Goal: Task Accomplishment & Management: Manage account settings

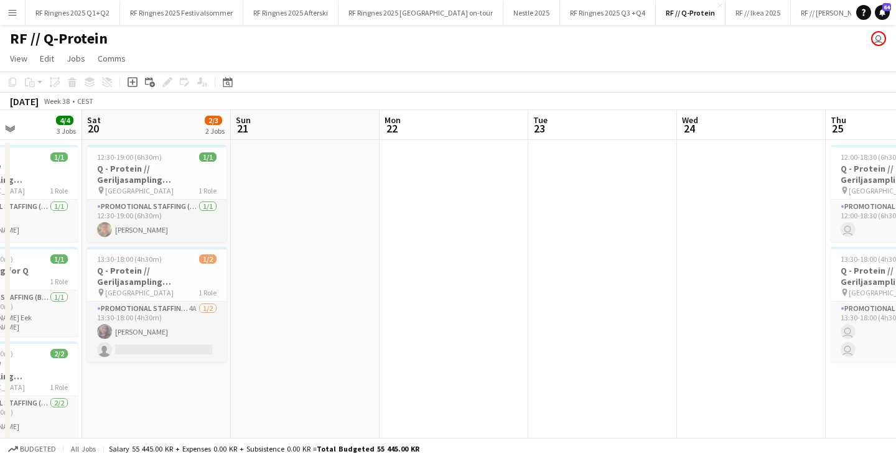
scroll to position [0, 500]
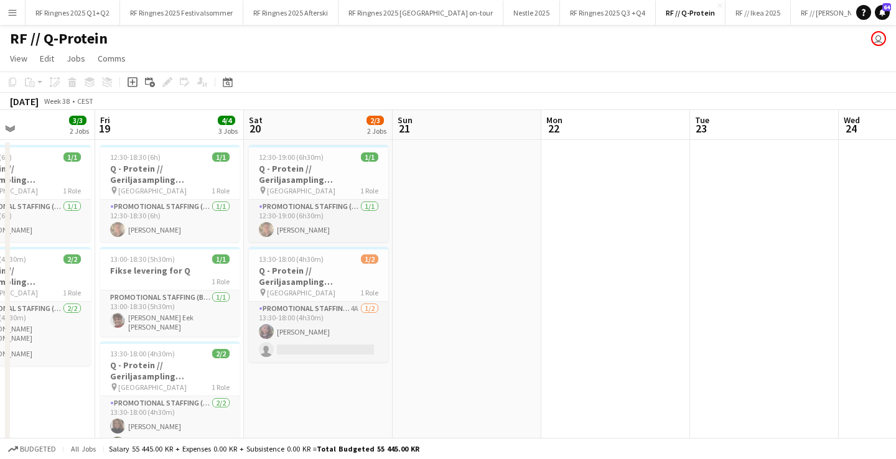
click at [309, 394] on app-date-cell "12:30-19:00 (6h30m) 1/1 Q - Protein // Geriljasampling [GEOGRAPHIC_DATA] pin Os…" at bounding box center [318, 310] width 149 height 341
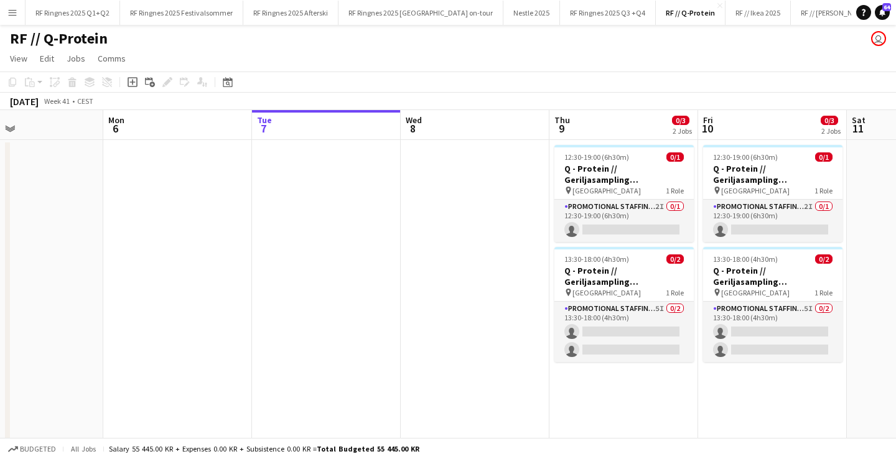
scroll to position [0, 344]
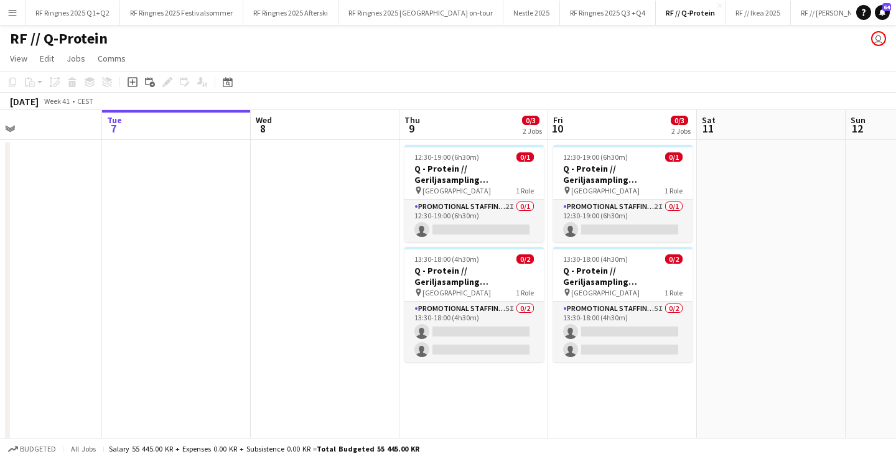
click at [11, 6] on button "Menu" at bounding box center [12, 12] width 25 height 25
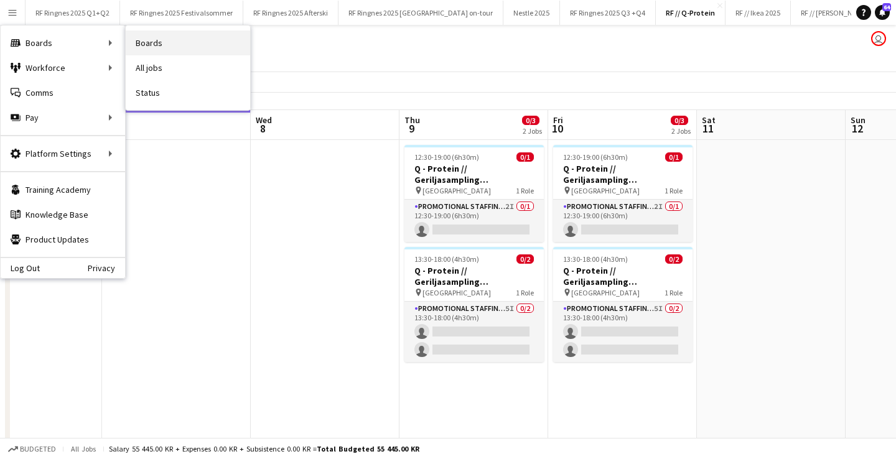
click at [174, 41] on link "Boards" at bounding box center [188, 42] width 124 height 25
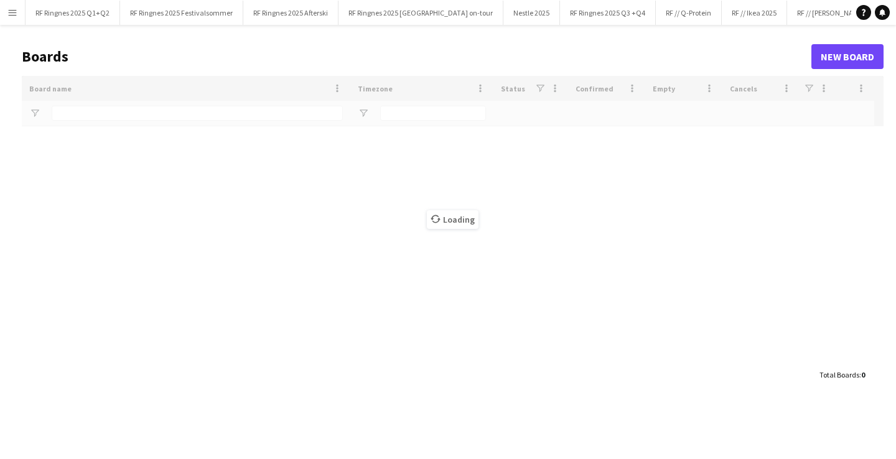
type input "*******"
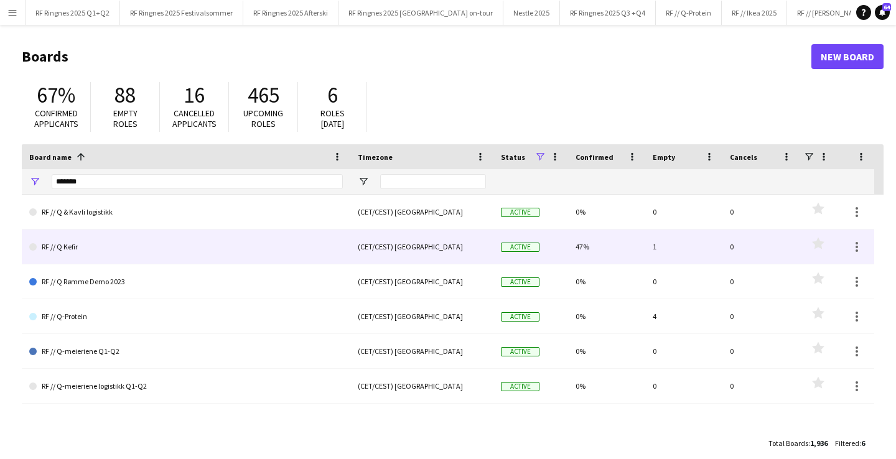
click at [110, 238] on link "RF // Q Kefir" at bounding box center [186, 247] width 314 height 35
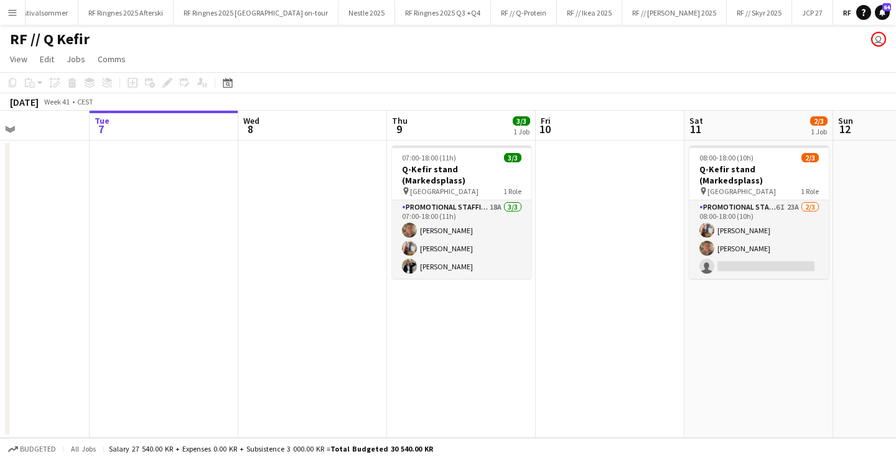
scroll to position [0, 358]
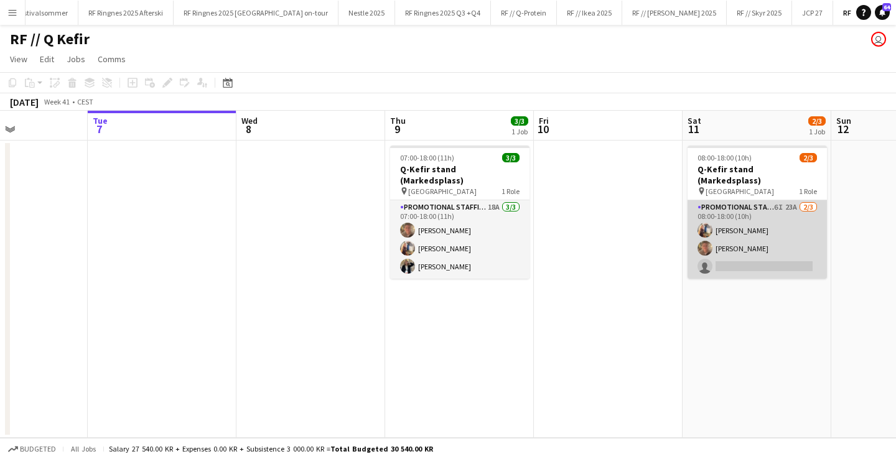
click at [729, 234] on app-card-role "Promotional Staffing (Brand Ambassadors) 6I 23A 2/3 08:00-18:00 (10h) Hermine W…" at bounding box center [757, 239] width 139 height 78
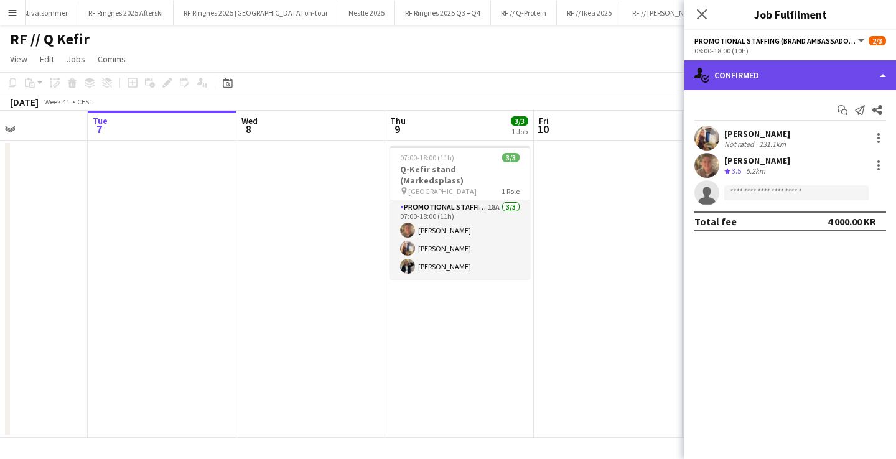
click at [752, 85] on div "single-neutral-actions-check-2 Confirmed" at bounding box center [791, 75] width 212 height 30
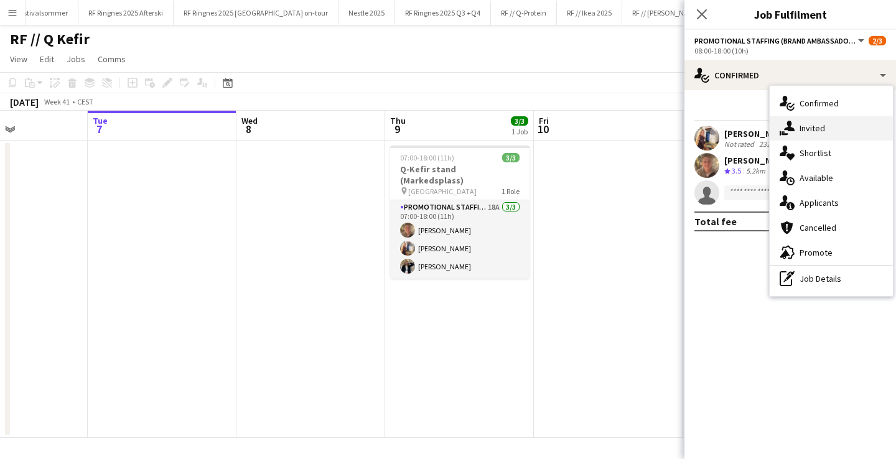
click at [787, 124] on icon at bounding box center [789, 126] width 11 height 11
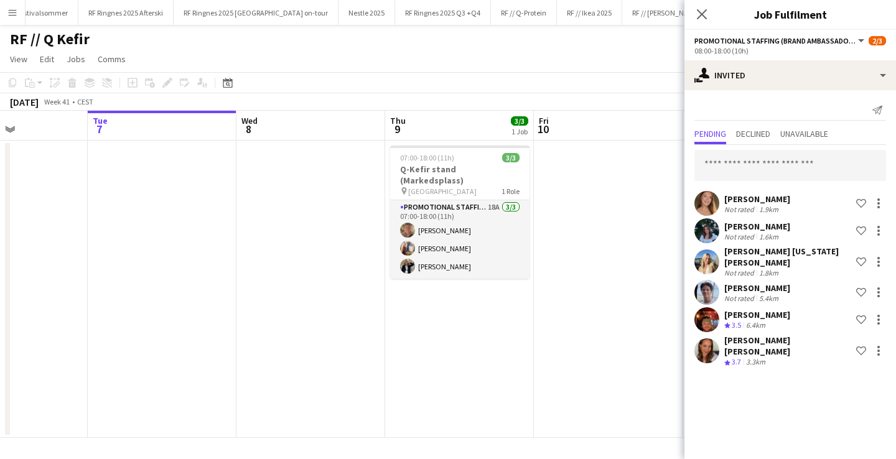
click at [582, 268] on app-date-cell at bounding box center [608, 289] width 149 height 297
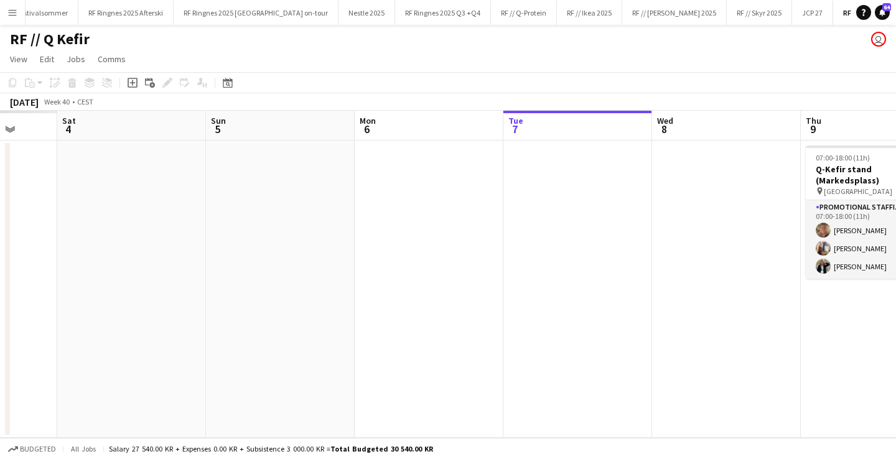
scroll to position [0, 394]
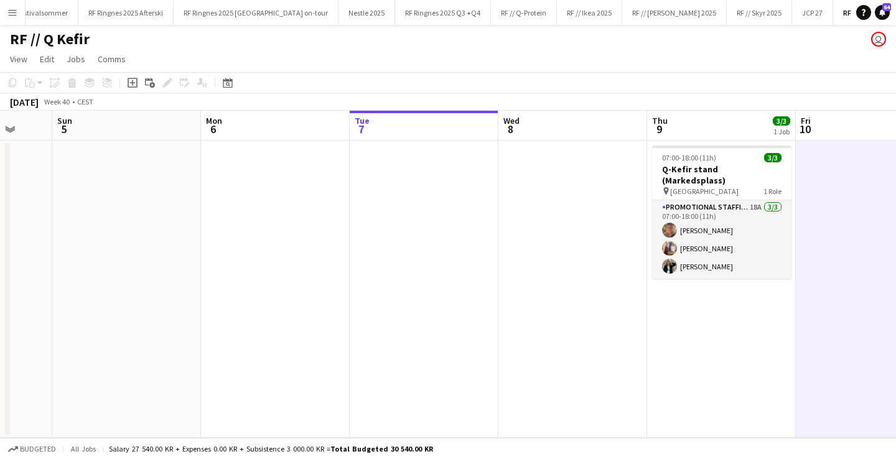
click at [426, 251] on app-date-cell at bounding box center [424, 289] width 149 height 297
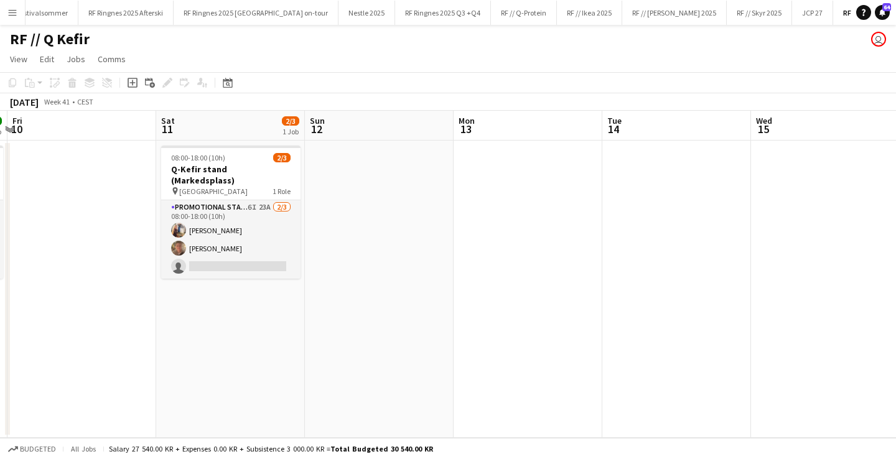
scroll to position [0, 261]
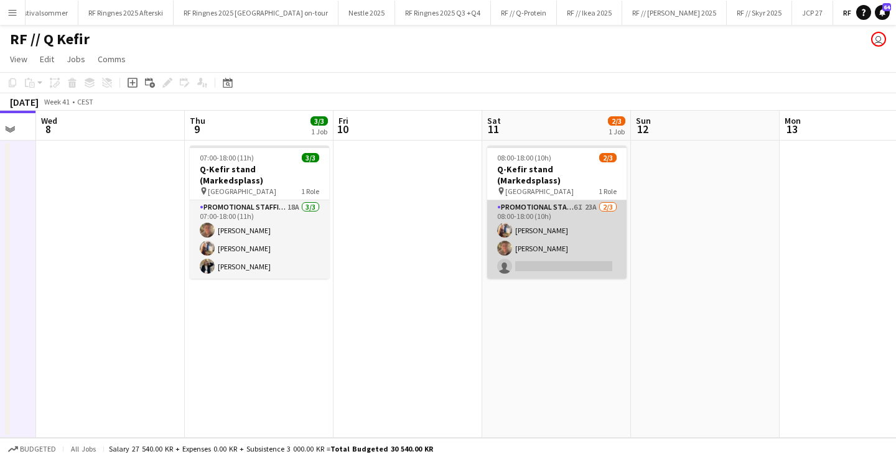
click at [568, 200] on app-card-role "Promotional Staffing (Brand Ambassadors) 6I 23A 2/3 08:00-18:00 (10h) Hermine W…" at bounding box center [556, 239] width 139 height 78
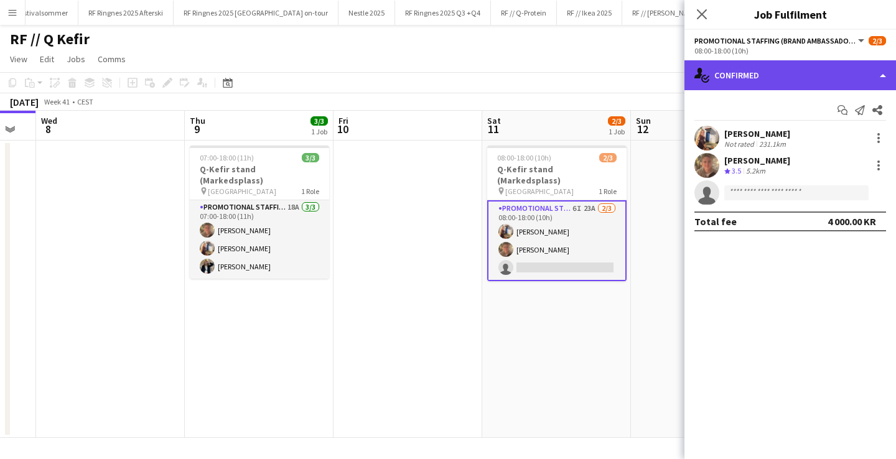
click at [716, 85] on div "single-neutral-actions-check-2 Confirmed" at bounding box center [791, 75] width 212 height 30
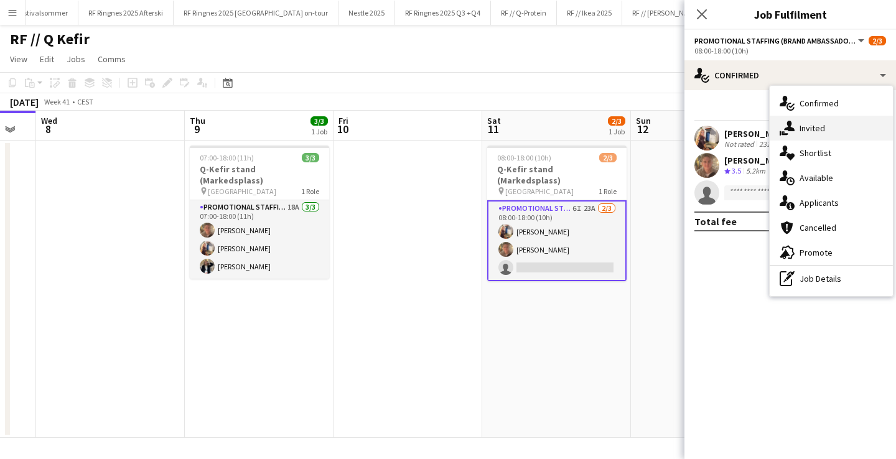
click at [801, 125] on span "Invited" at bounding box center [813, 128] width 26 height 11
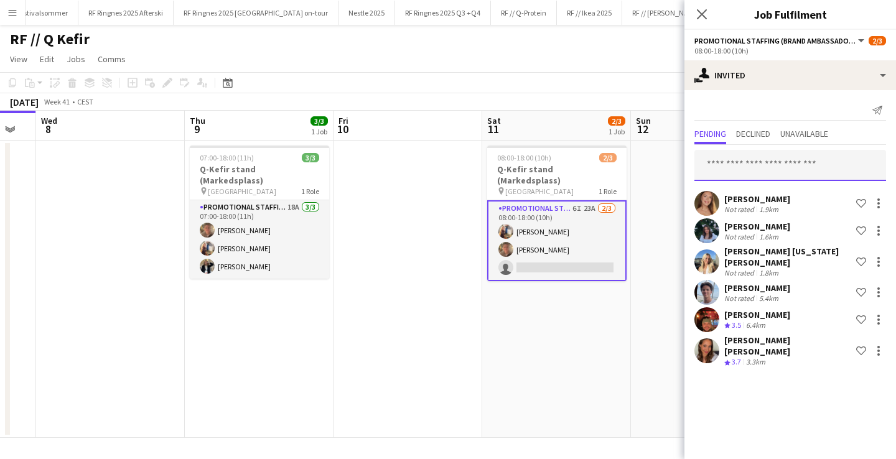
click at [765, 174] on input "text" at bounding box center [790, 165] width 192 height 31
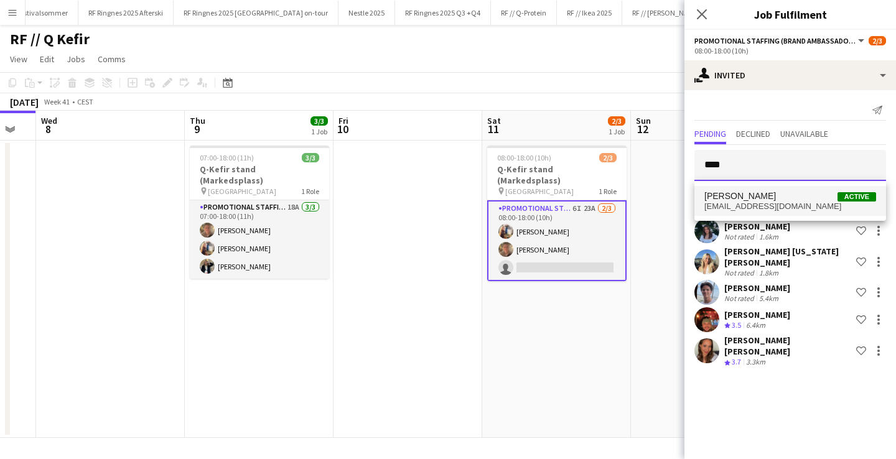
type input "****"
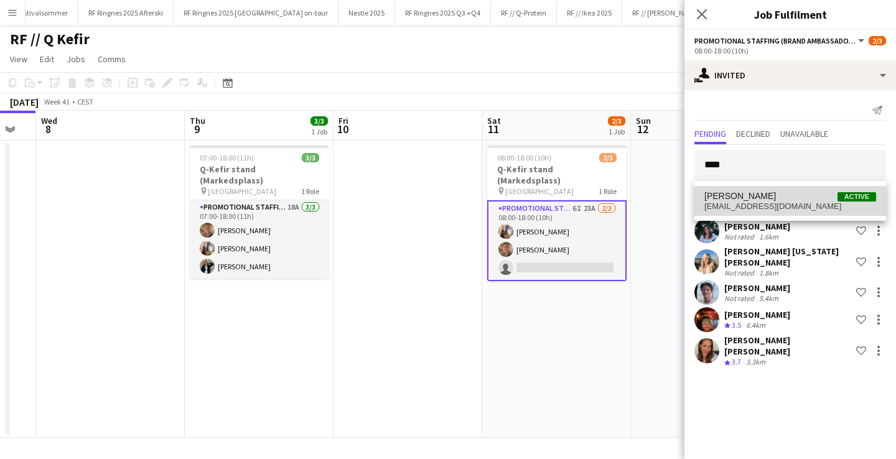
click at [760, 196] on span "Jesper Roth Active" at bounding box center [790, 196] width 172 height 11
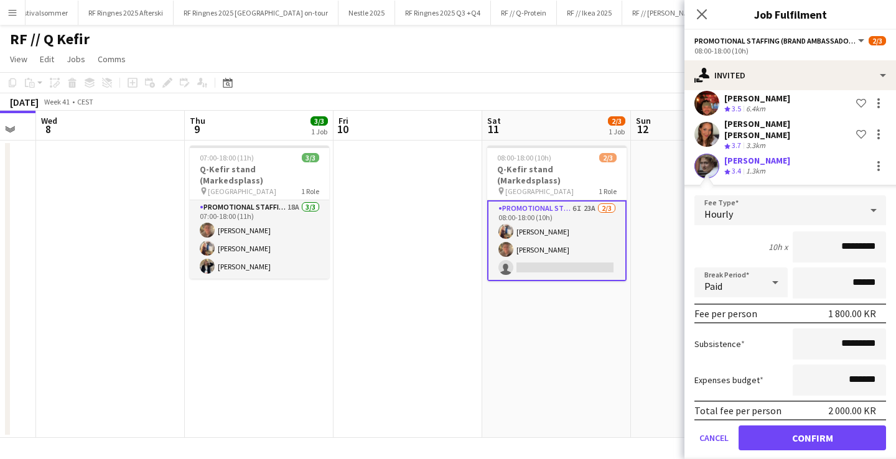
scroll to position [216, 0]
click at [790, 426] on button "Confirm" at bounding box center [812, 438] width 147 height 25
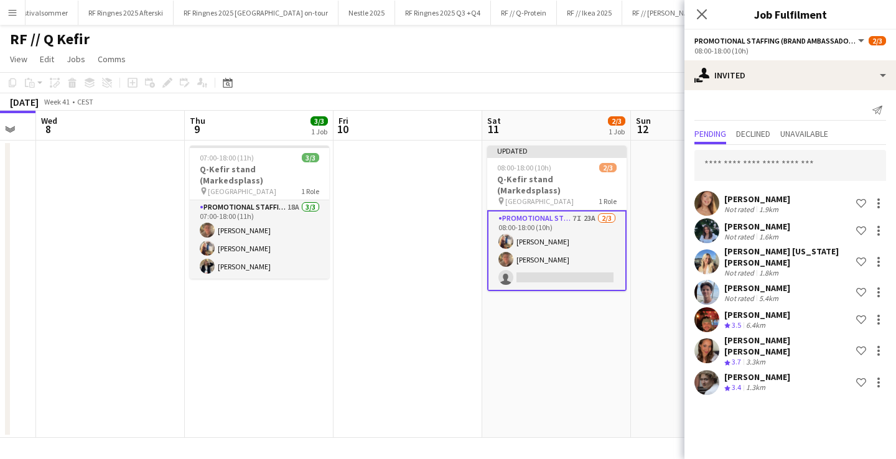
scroll to position [0, 0]
click at [798, 182] on div "Mathilde Widerøe Not rated 1.9km Shortlist crew Sara Myklebust Eggen Not rated …" at bounding box center [791, 271] width 212 height 253
click at [794, 171] on input "text" at bounding box center [790, 165] width 192 height 31
click at [510, 302] on app-date-cell "Updated 08:00-18:00 (10h) 2/3 Q-Kefir stand (Markedsplass) pin Oslo 1 Role Prom…" at bounding box center [556, 289] width 149 height 297
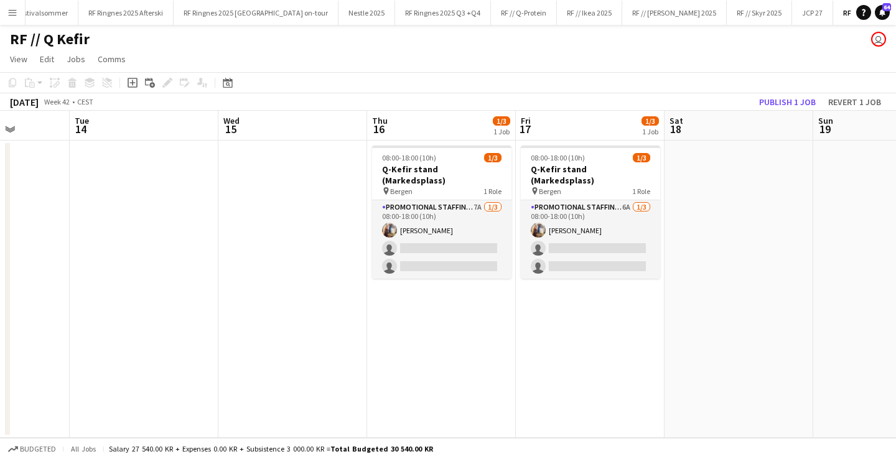
scroll to position [0, 620]
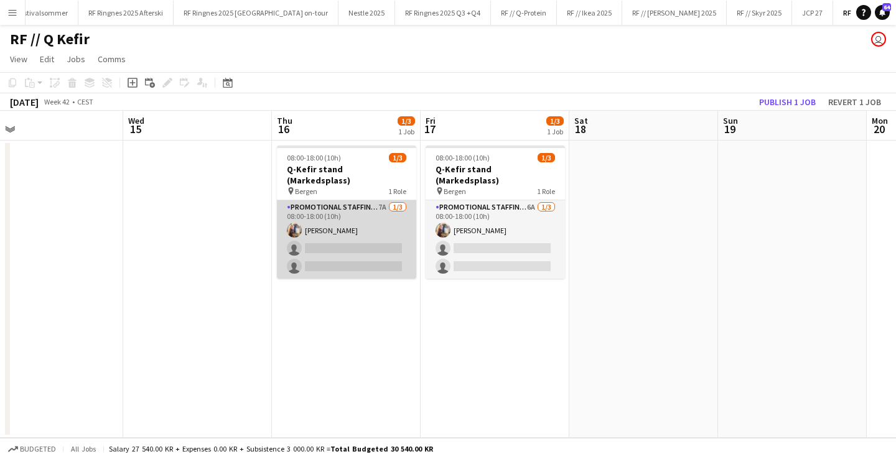
click at [363, 243] on app-card-role "Promotional Staffing (Brand Ambassadors) 7A 1/3 08:00-18:00 (10h) Hermine Wold …" at bounding box center [346, 239] width 139 height 78
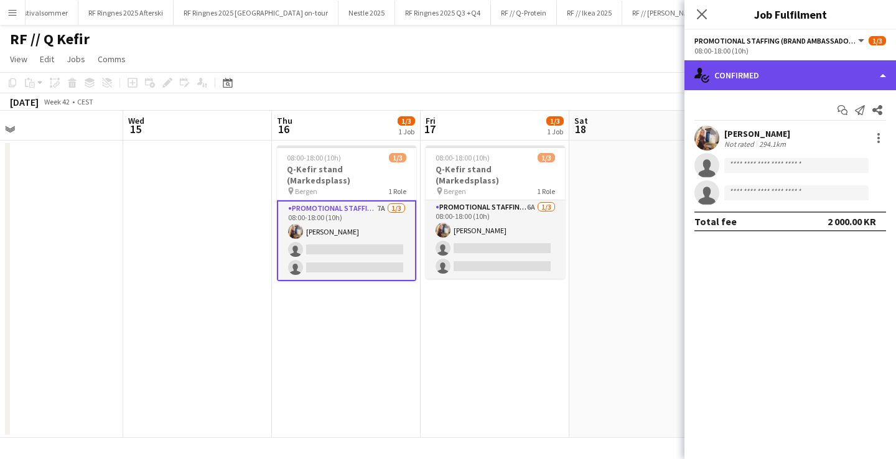
click at [727, 73] on div "single-neutral-actions-check-2 Confirmed" at bounding box center [791, 75] width 212 height 30
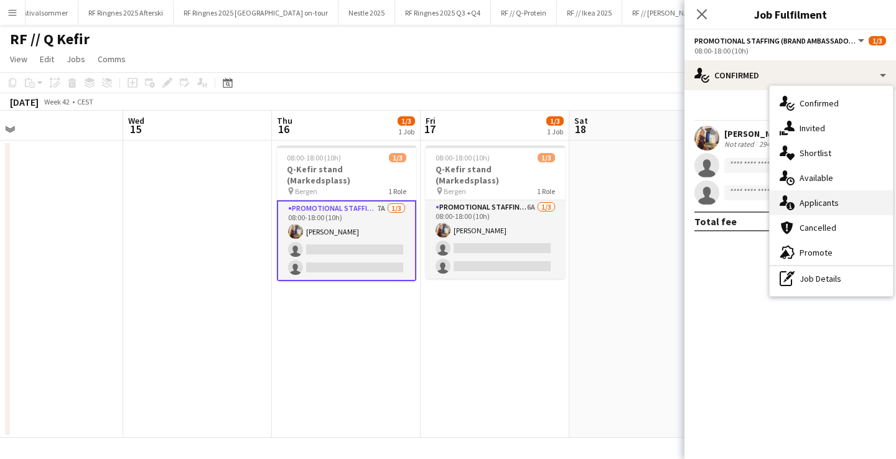
click at [820, 209] on div "single-neutral-actions-information Applicants" at bounding box center [831, 202] width 123 height 25
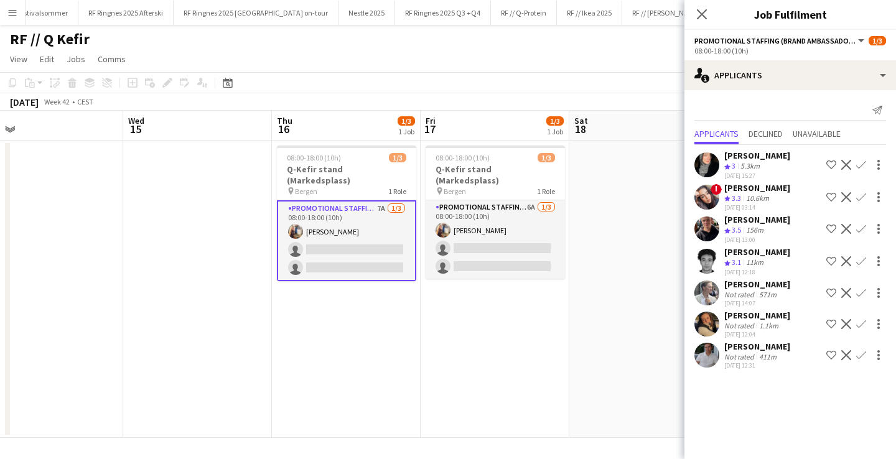
click at [713, 156] on app-user-avatar at bounding box center [706, 164] width 25 height 25
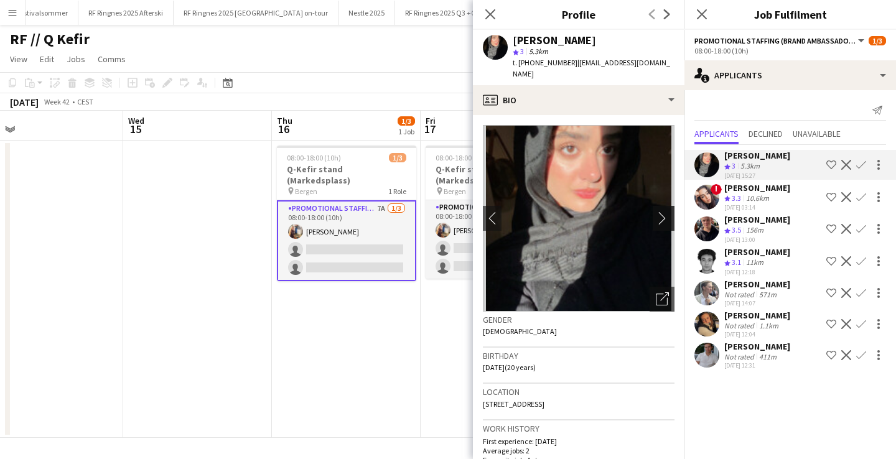
click at [663, 212] on app-icon "chevron-right" at bounding box center [665, 218] width 19 height 13
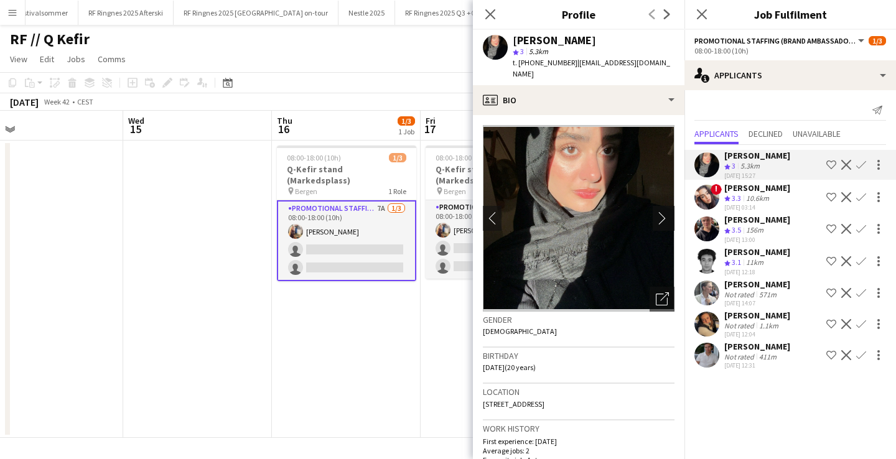
click at [663, 212] on app-icon "chevron-right" at bounding box center [665, 218] width 19 height 13
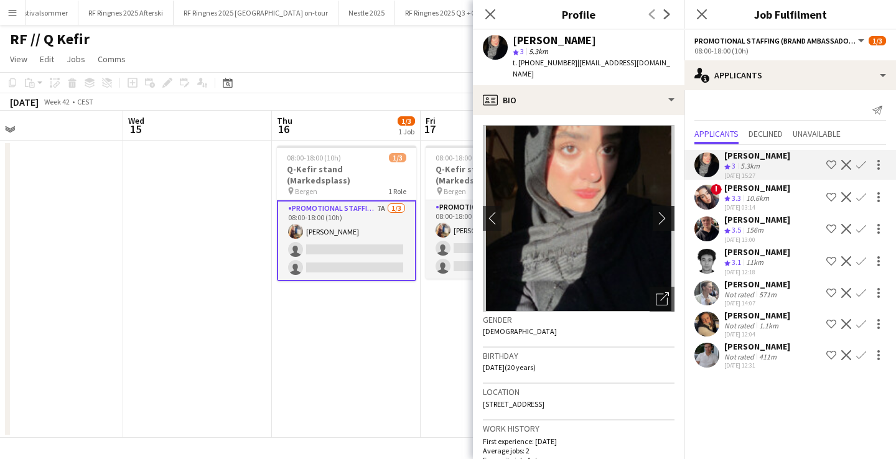
click at [663, 212] on app-icon "chevron-right" at bounding box center [665, 218] width 19 height 13
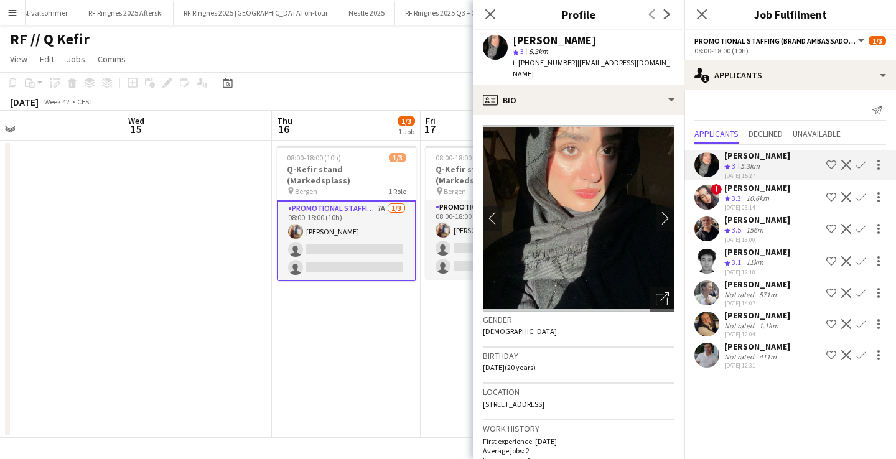
click at [706, 333] on app-user-avatar at bounding box center [706, 324] width 25 height 25
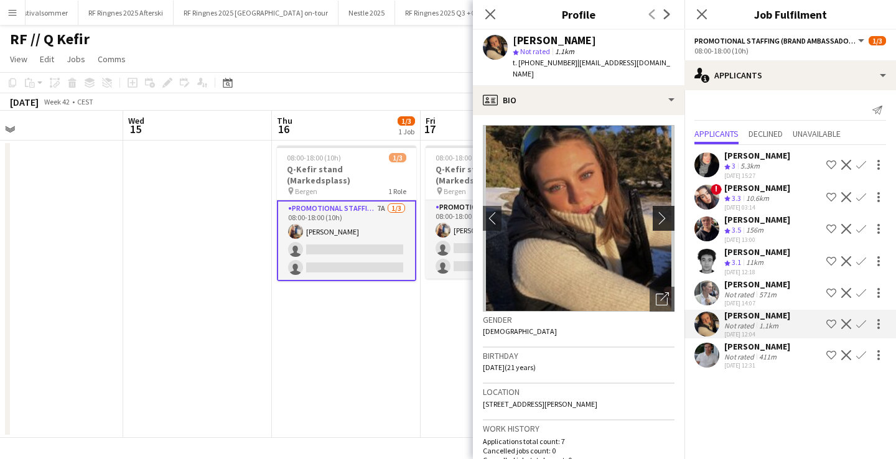
click at [665, 212] on app-icon "chevron-right" at bounding box center [665, 218] width 19 height 13
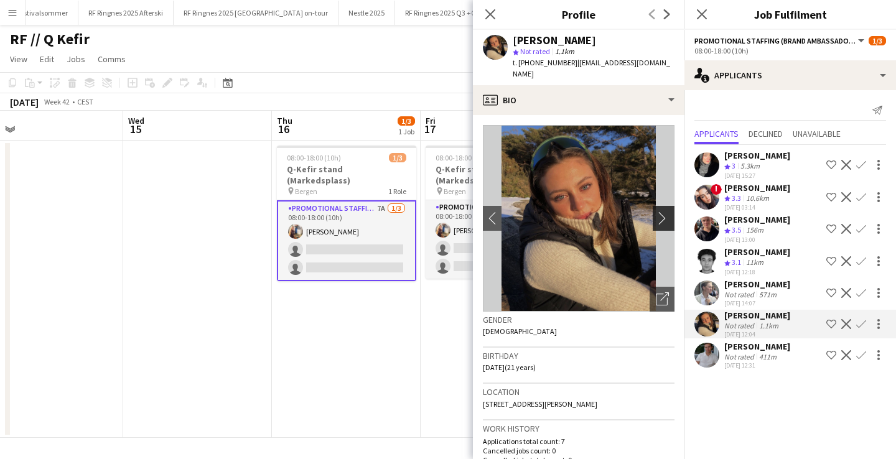
click at [661, 212] on app-icon "chevron-right" at bounding box center [665, 218] width 19 height 13
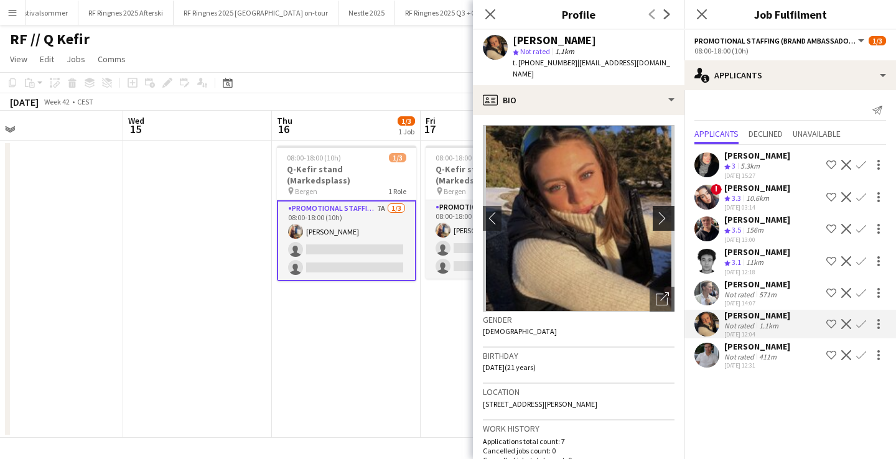
click at [661, 212] on app-icon "chevron-right" at bounding box center [665, 218] width 19 height 13
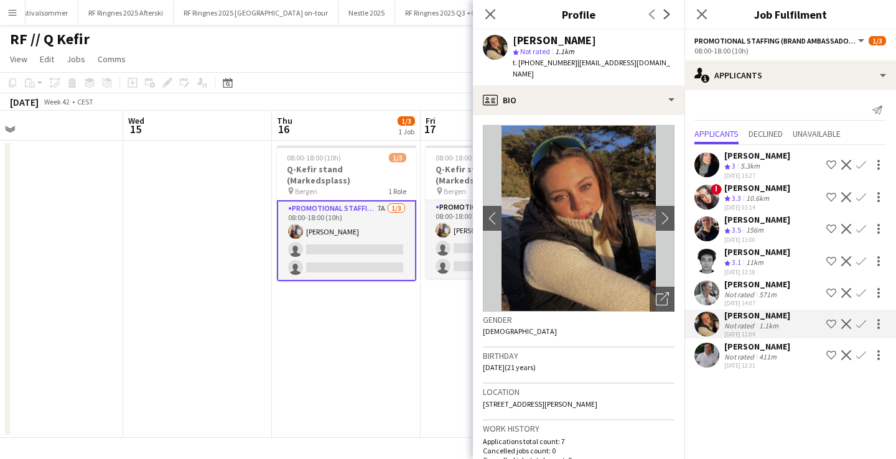
click at [712, 304] on app-user-avatar at bounding box center [706, 293] width 25 height 25
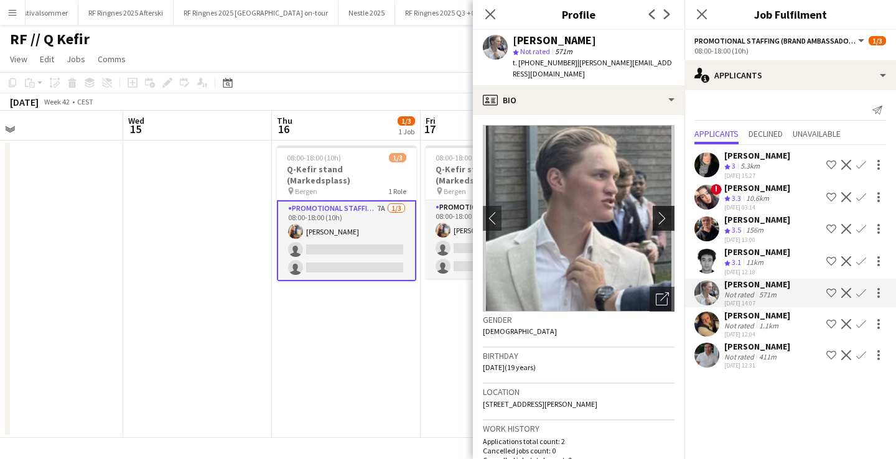
click at [663, 212] on app-icon "chevron-right" at bounding box center [665, 218] width 19 height 13
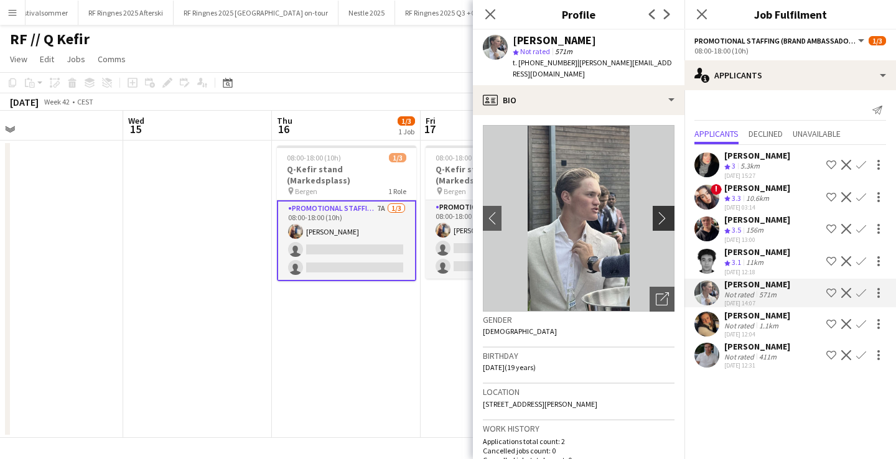
click at [663, 212] on app-icon "chevron-right" at bounding box center [665, 218] width 19 height 13
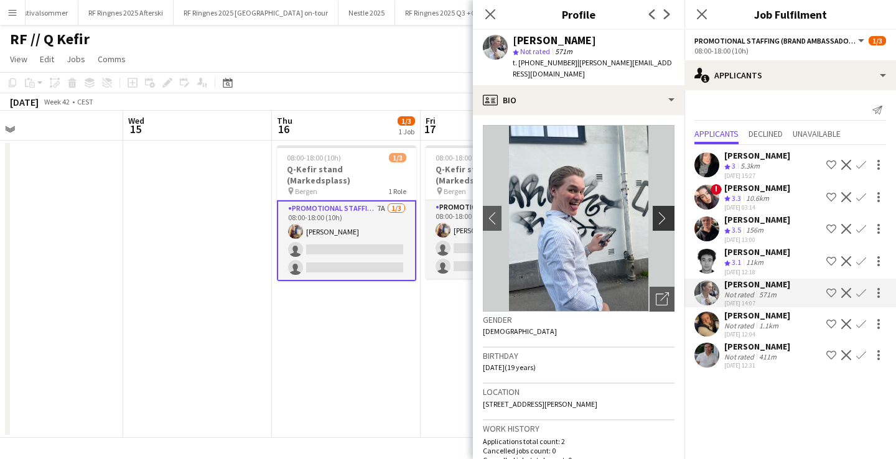
click at [663, 212] on app-icon "chevron-right" at bounding box center [665, 218] width 19 height 13
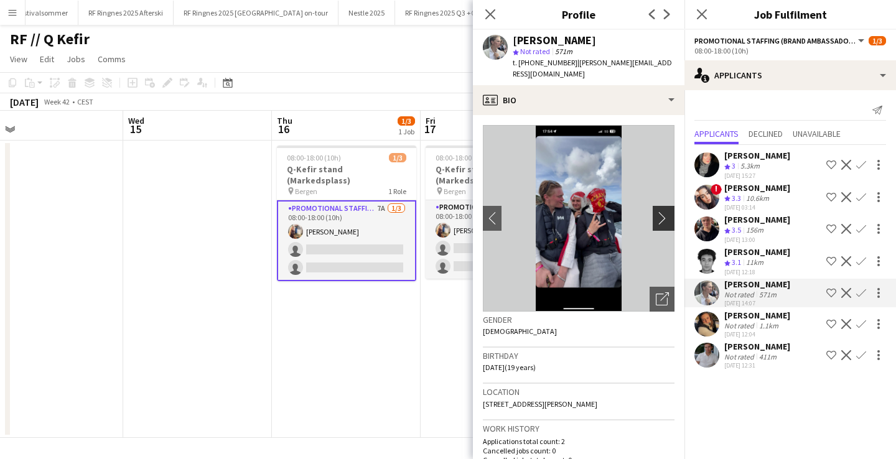
click at [663, 212] on app-icon "chevron-right" at bounding box center [665, 218] width 19 height 13
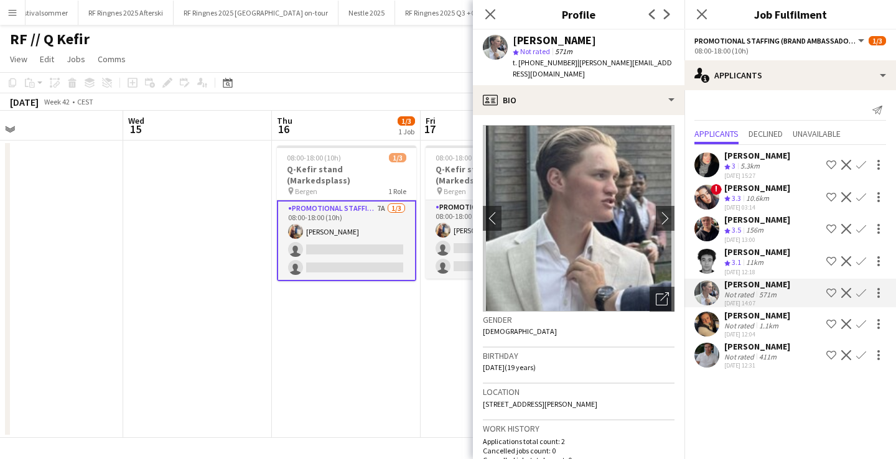
click at [708, 235] on app-user-avatar at bounding box center [706, 229] width 25 height 25
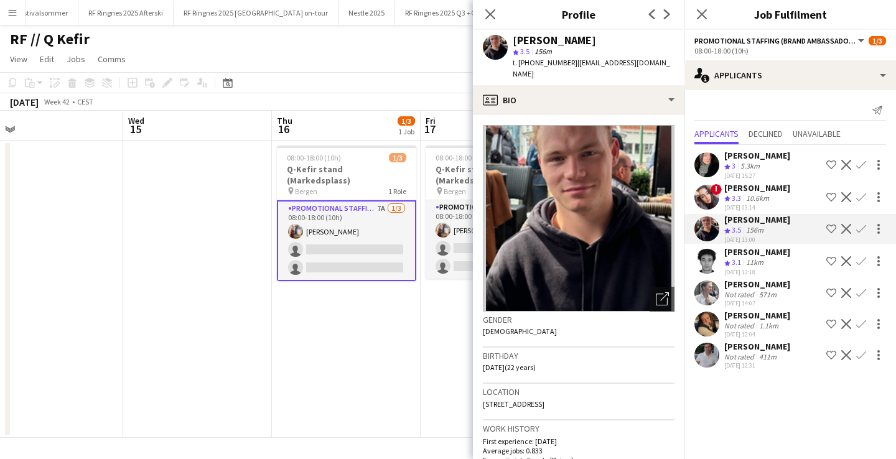
click at [705, 330] on app-user-avatar at bounding box center [706, 324] width 25 height 25
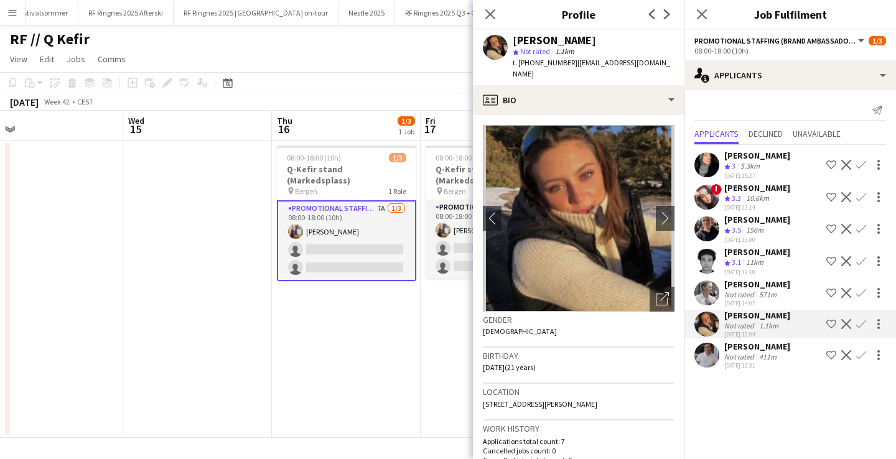
click at [429, 317] on app-date-cell "08:00-18:00 (10h) 1/3 Q-Kefir stand (Markedsplass) pin Bergen 1 Role Promotiona…" at bounding box center [495, 289] width 149 height 297
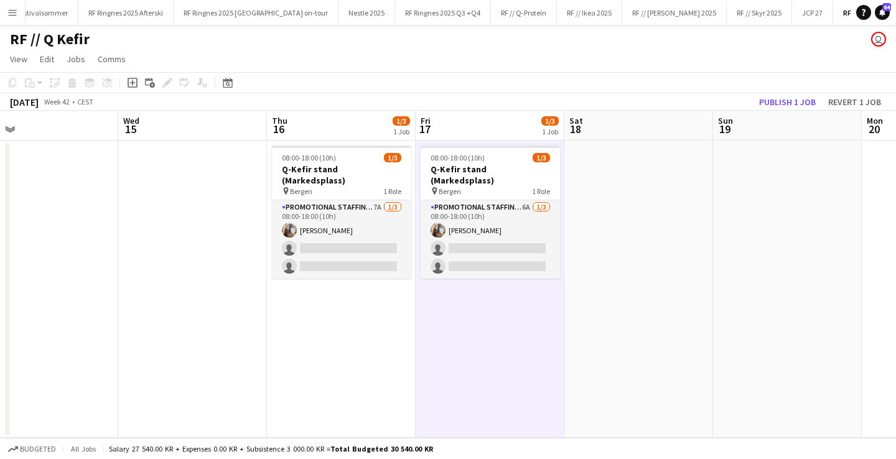
scroll to position [0, 311]
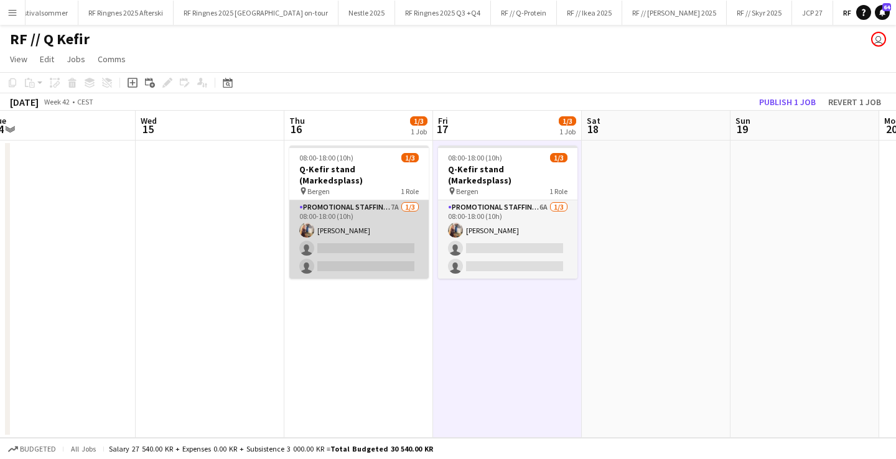
click at [387, 241] on app-card-role "Promotional Staffing (Brand Ambassadors) 7A 1/3 08:00-18:00 (10h) Hermine Wold …" at bounding box center [358, 239] width 139 height 78
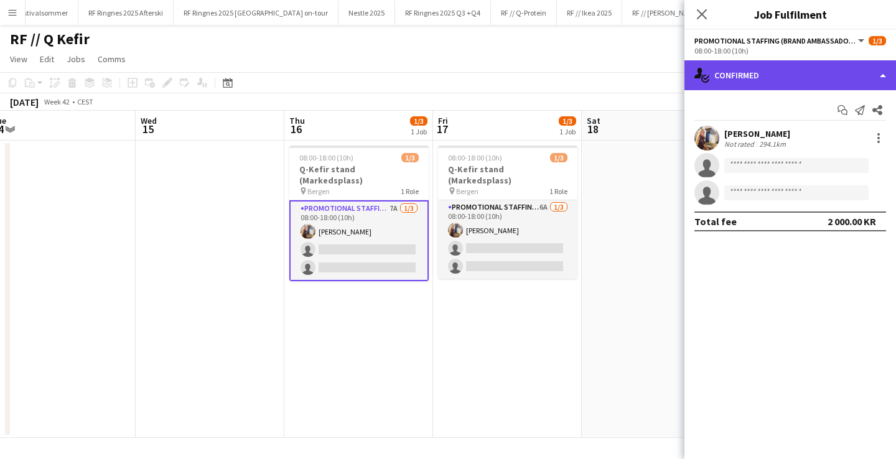
click at [764, 77] on div "single-neutral-actions-check-2 Confirmed" at bounding box center [791, 75] width 212 height 30
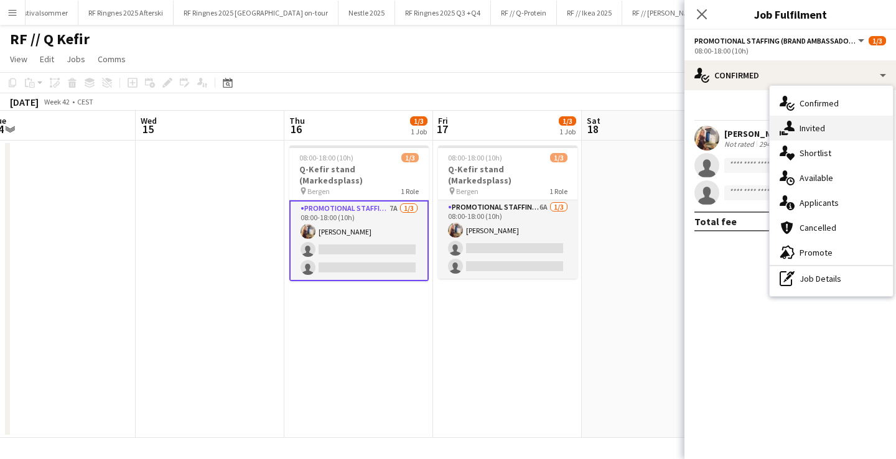
click at [784, 123] on icon "single-neutral-actions-share-1" at bounding box center [787, 128] width 15 height 15
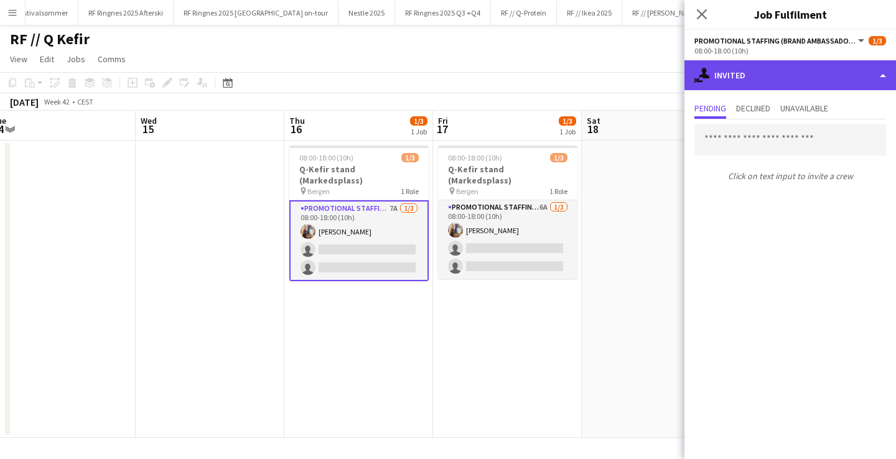
click at [763, 75] on div "single-neutral-actions-share-1 Invited" at bounding box center [791, 75] width 212 height 30
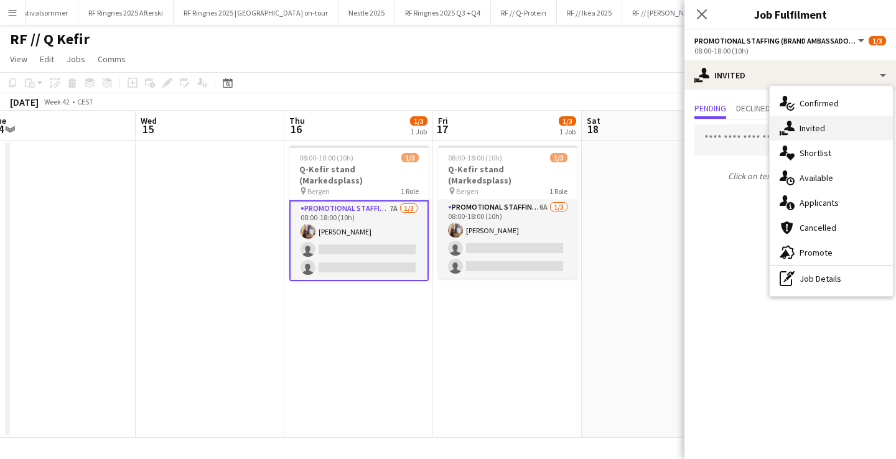
click at [798, 127] on div "single-neutral-actions-share-1 Invited" at bounding box center [831, 128] width 123 height 25
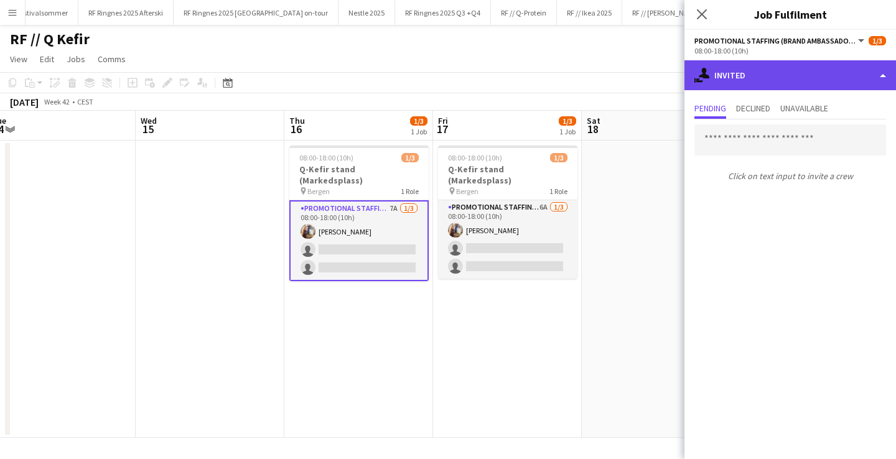
click at [760, 78] on div "single-neutral-actions-share-1 Invited" at bounding box center [791, 75] width 212 height 30
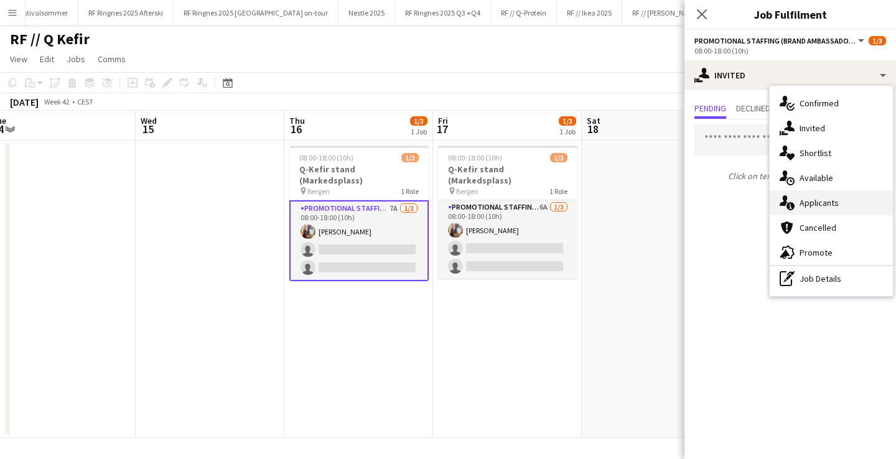
click at [796, 197] on div "single-neutral-actions-information Applicants" at bounding box center [831, 202] width 123 height 25
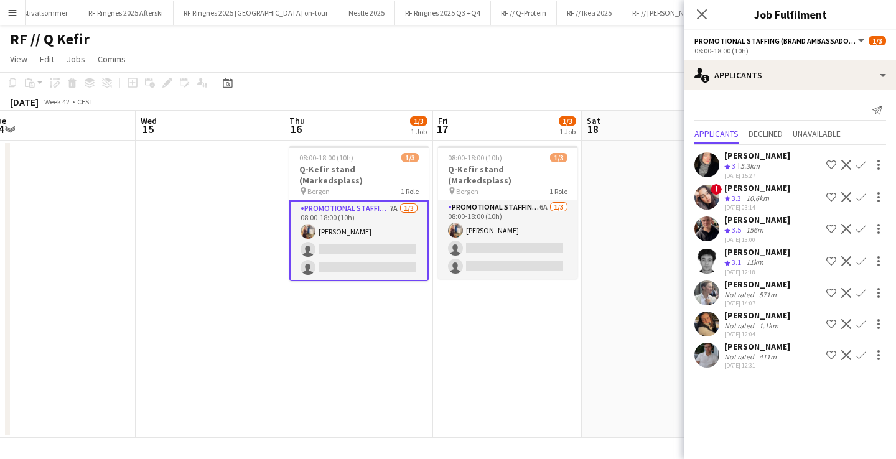
click at [711, 235] on app-user-avatar at bounding box center [706, 229] width 25 height 25
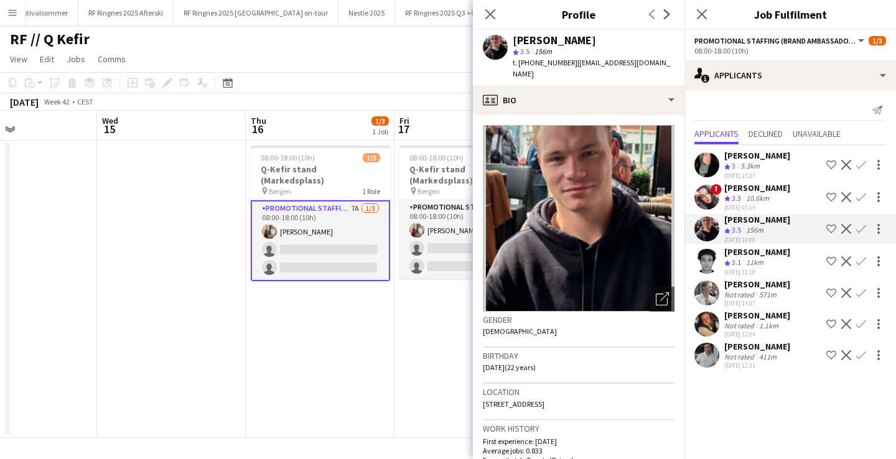
scroll to position [0, 348]
click at [452, 240] on app-card-role "Promotional Staffing (Brand Ambassadors) 6A 1/3 08:00-18:00 (10h) Hermine Wold …" at bounding box center [469, 239] width 139 height 78
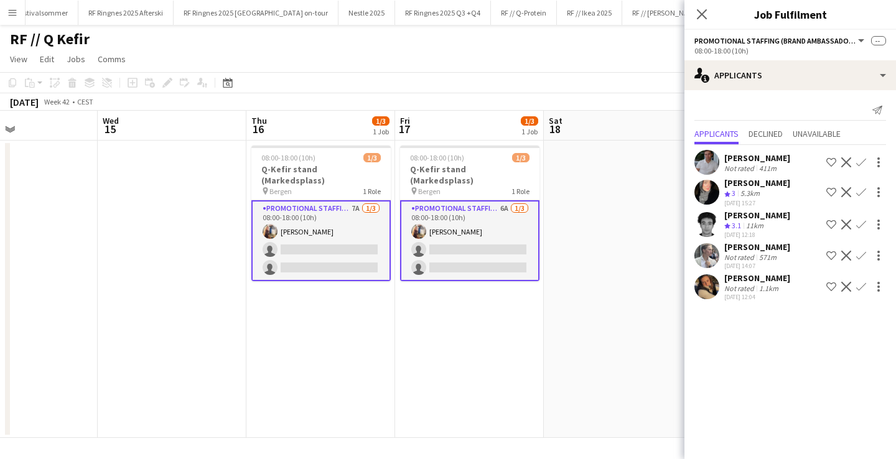
click at [861, 223] on app-icon "Confirm" at bounding box center [861, 225] width 10 height 10
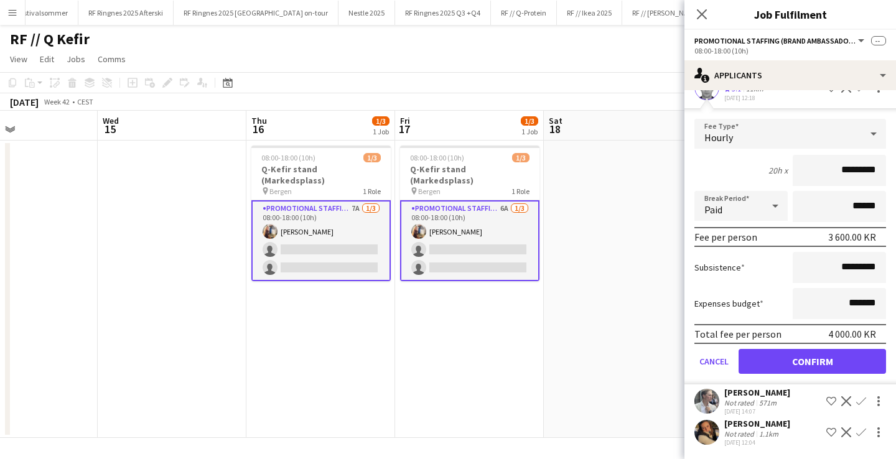
scroll to position [137, 0]
click at [788, 355] on button "Confirm" at bounding box center [812, 361] width 147 height 25
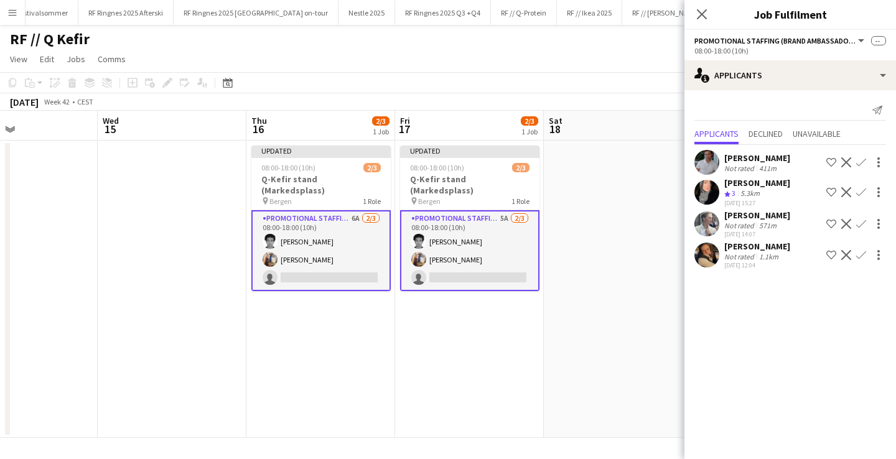
scroll to position [0, 0]
click at [711, 256] on app-user-avatar at bounding box center [706, 255] width 25 height 25
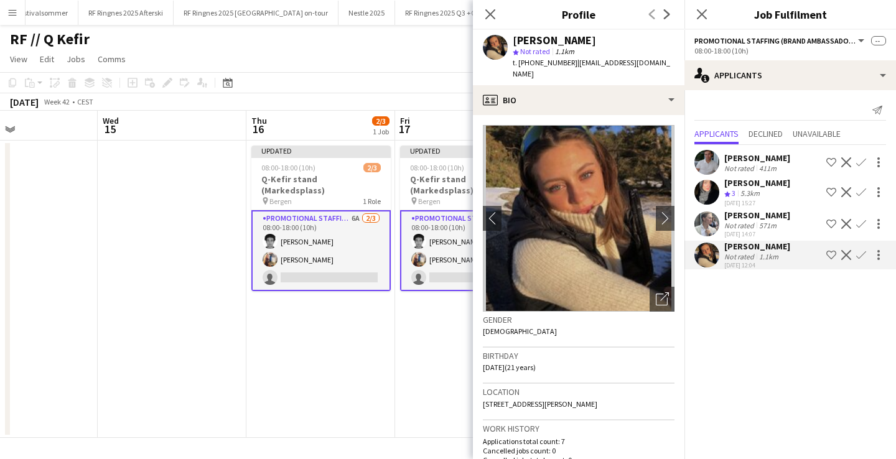
scroll to position [0, 348]
click at [311, 338] on app-date-cell "Updated 08:00-18:00 (10h) 2/3 Q-Kefir stand (Markedsplass) pin Bergen 1 Role Pr…" at bounding box center [321, 289] width 149 height 297
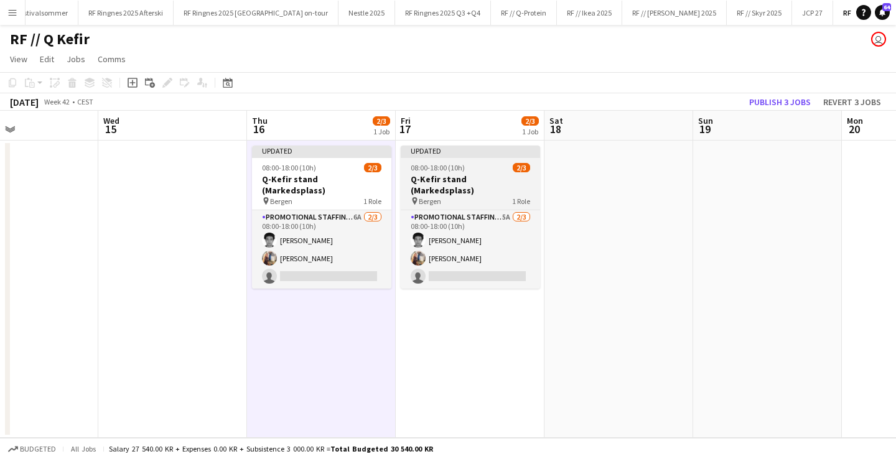
click at [446, 177] on h3 "Q-Kefir stand (Markedsplass)" at bounding box center [470, 185] width 139 height 22
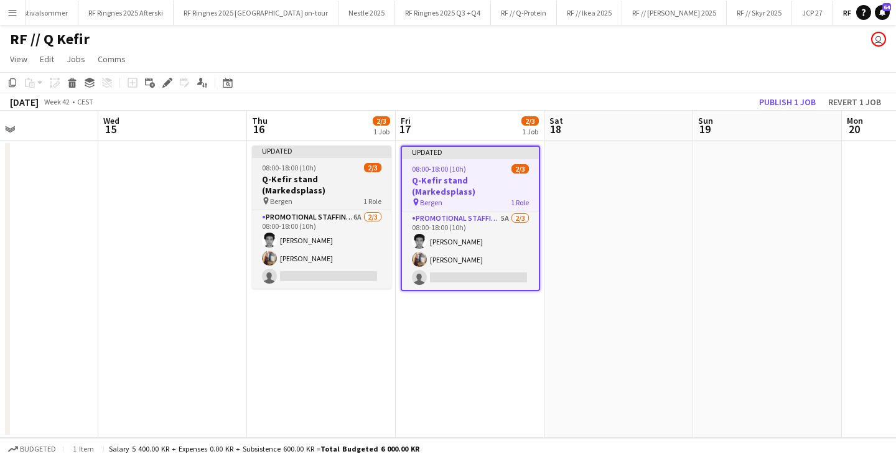
click at [350, 182] on h3 "Q-Kefir stand (Markedsplass)" at bounding box center [321, 185] width 139 height 22
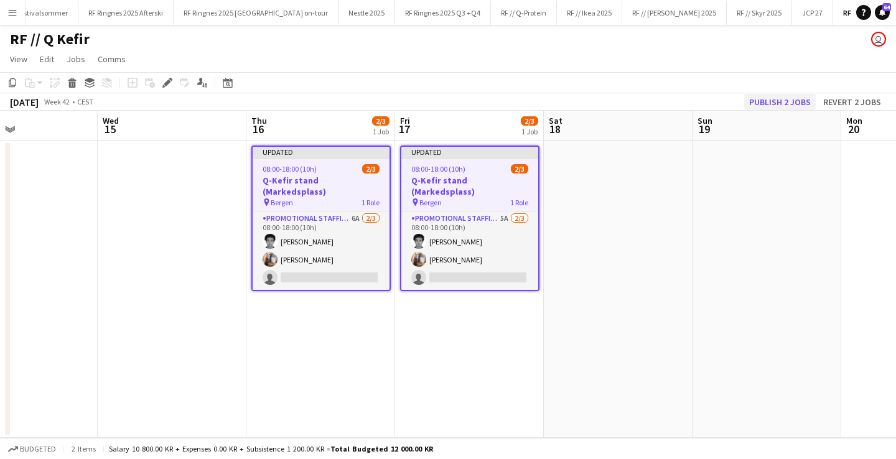
click at [772, 97] on button "Publish 2 jobs" at bounding box center [780, 102] width 72 height 16
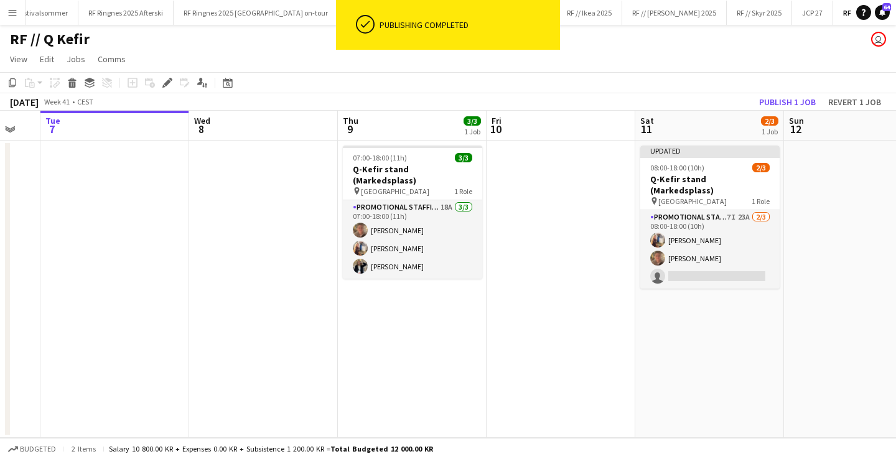
scroll to position [0, 256]
